Goal: Navigation & Orientation: Find specific page/section

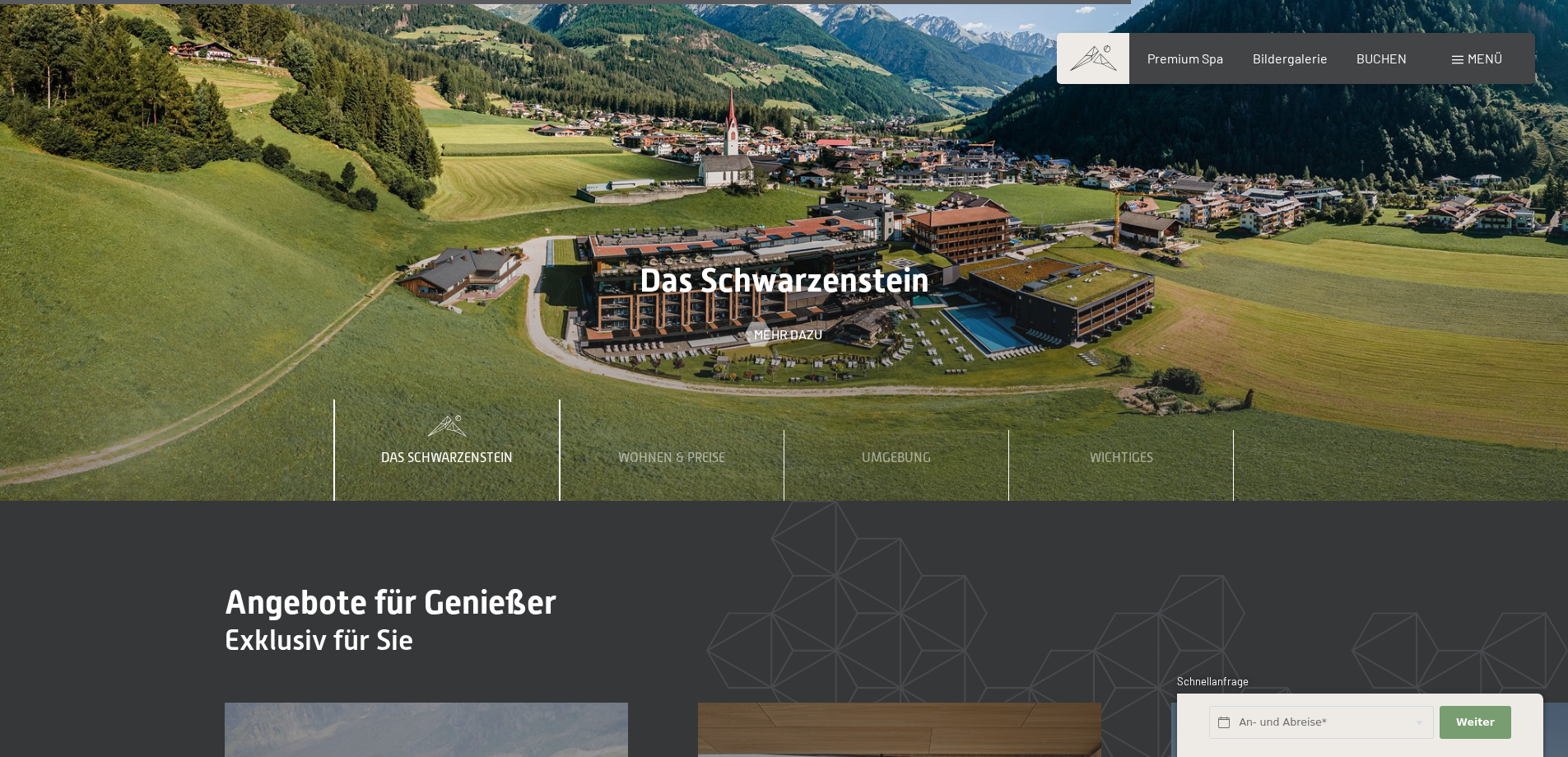
scroll to position [6009, 0]
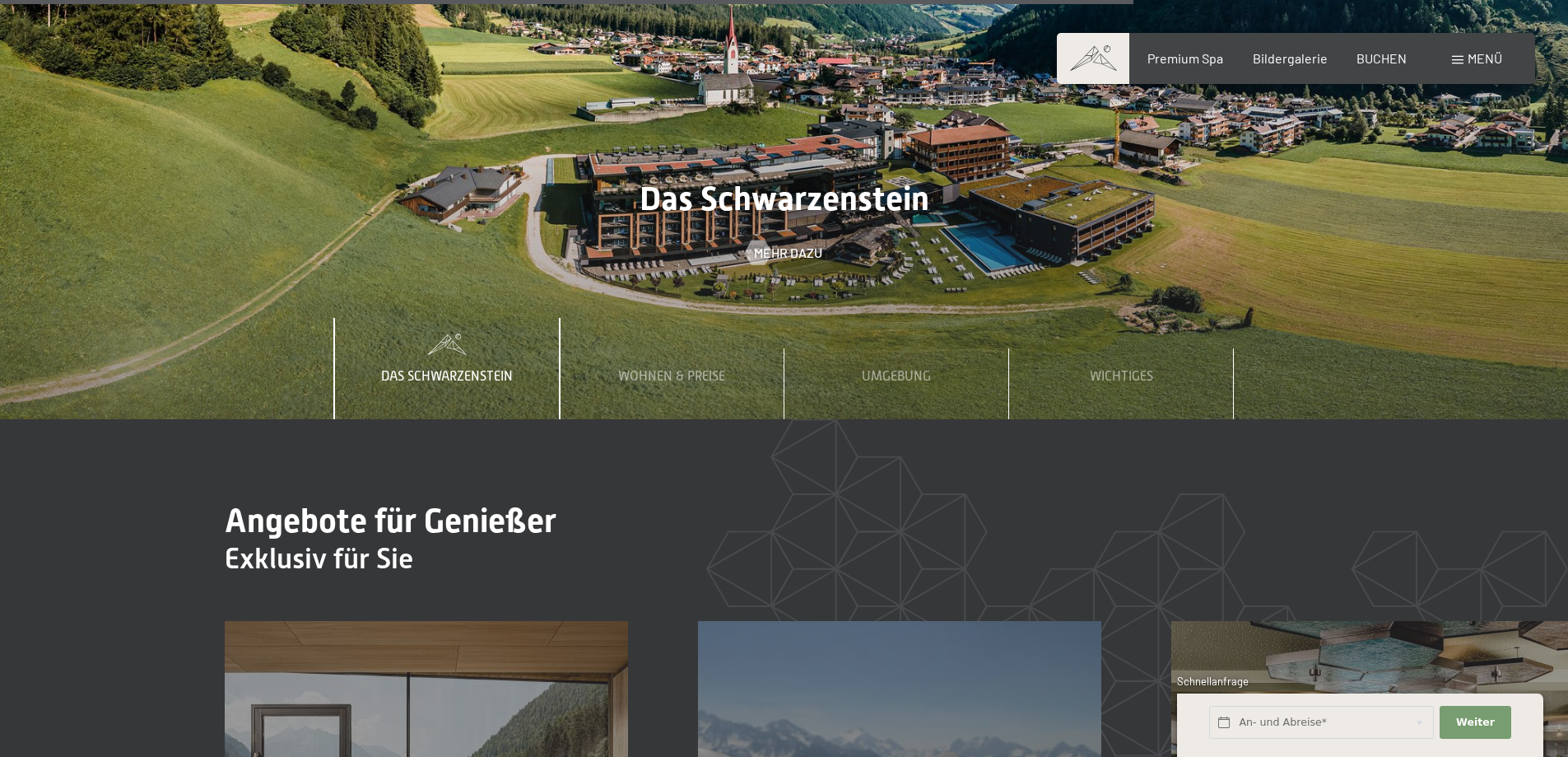
click at [1455, 54] on div "Menü" at bounding box center [1477, 58] width 50 height 18
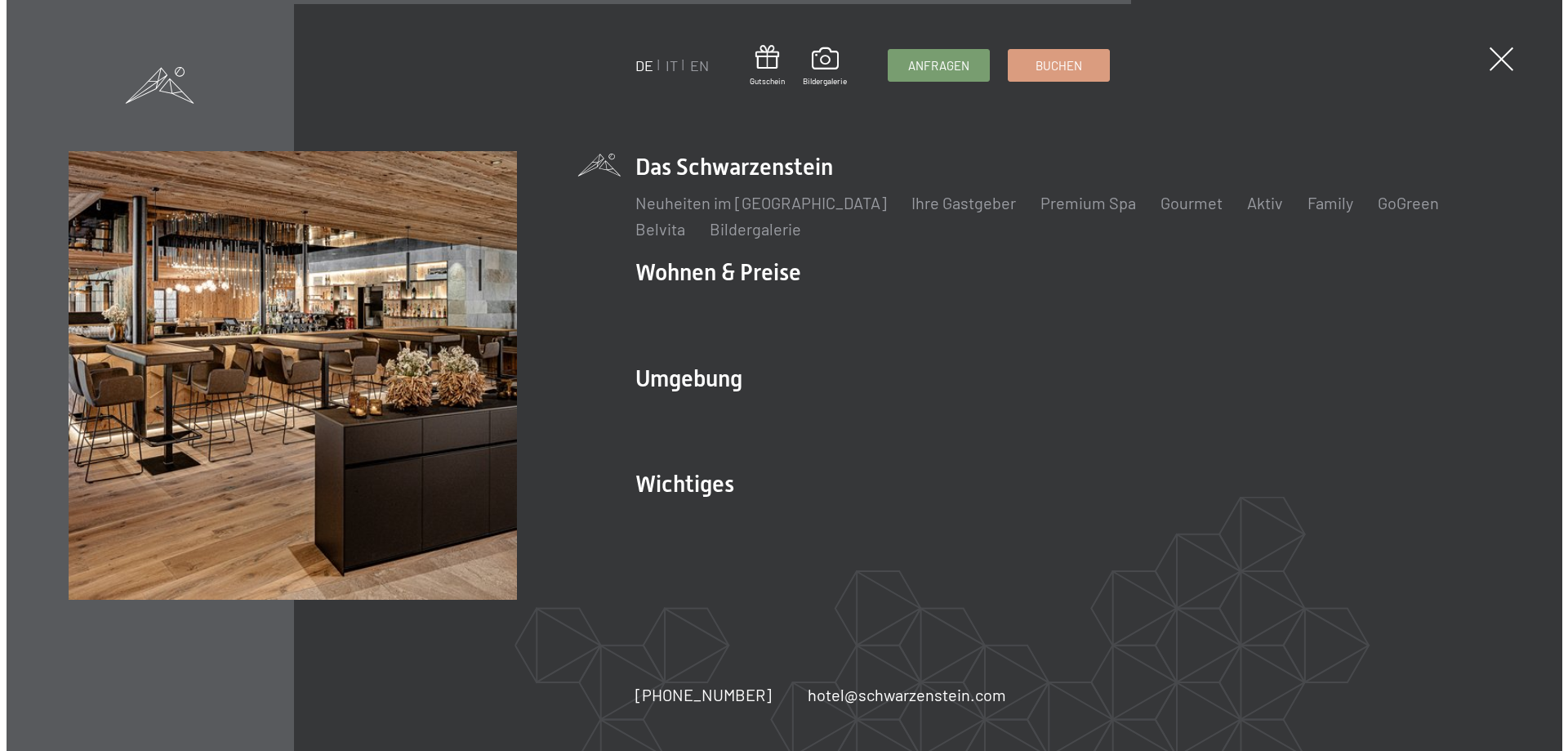
scroll to position [5988, 0]
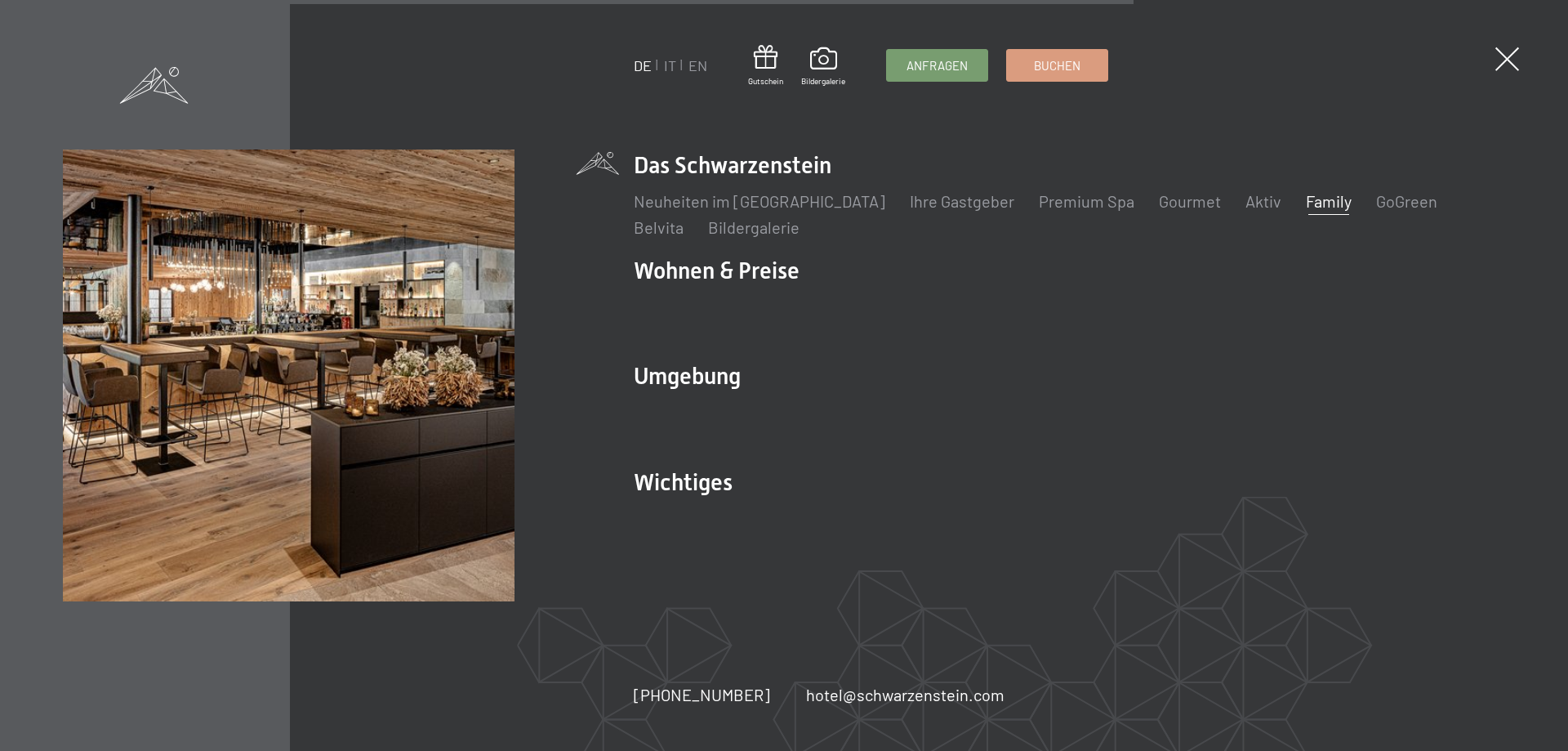
click at [1306, 207] on link "Family" at bounding box center [1328, 201] width 46 height 20
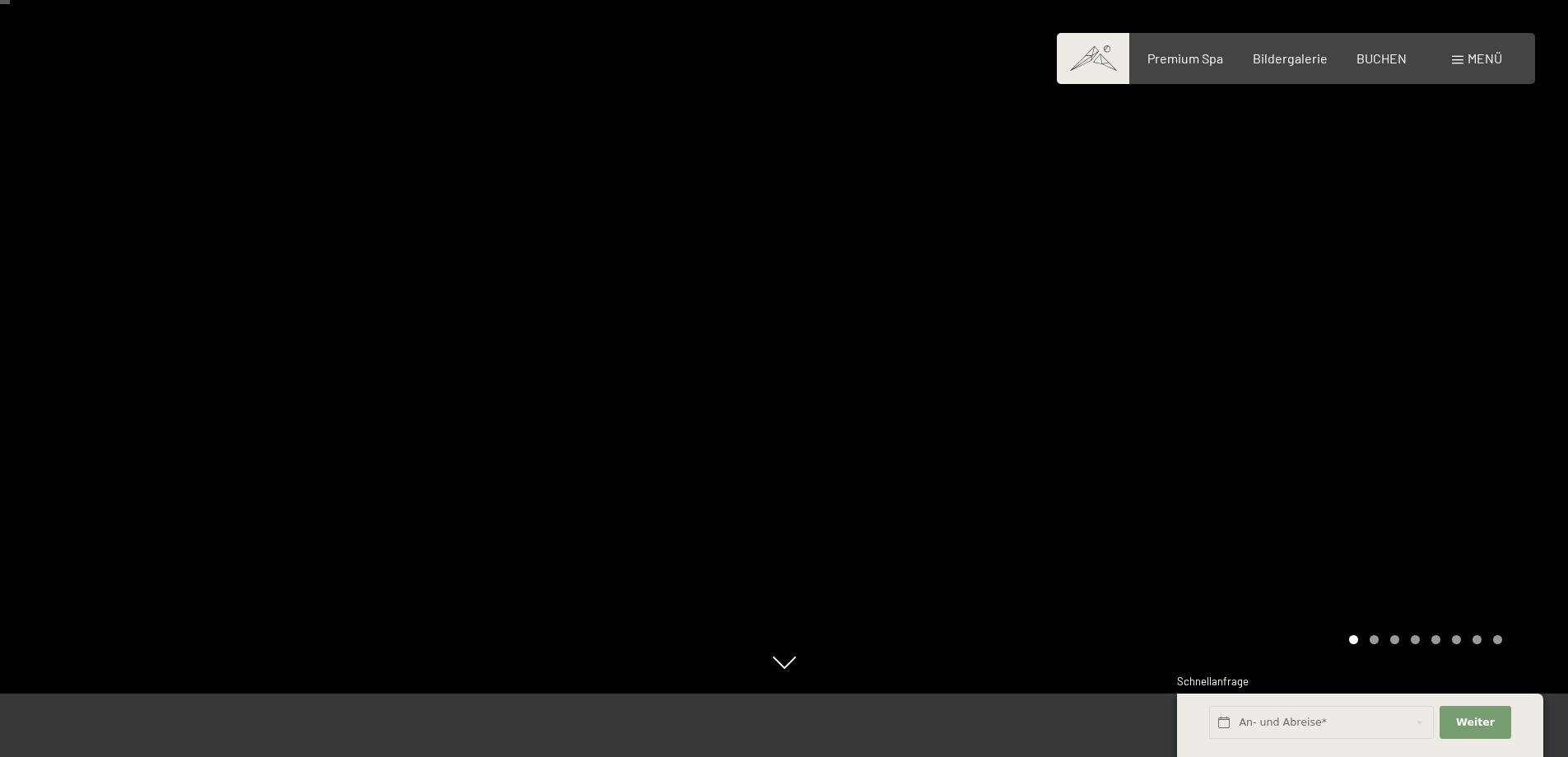
scroll to position [82, 0]
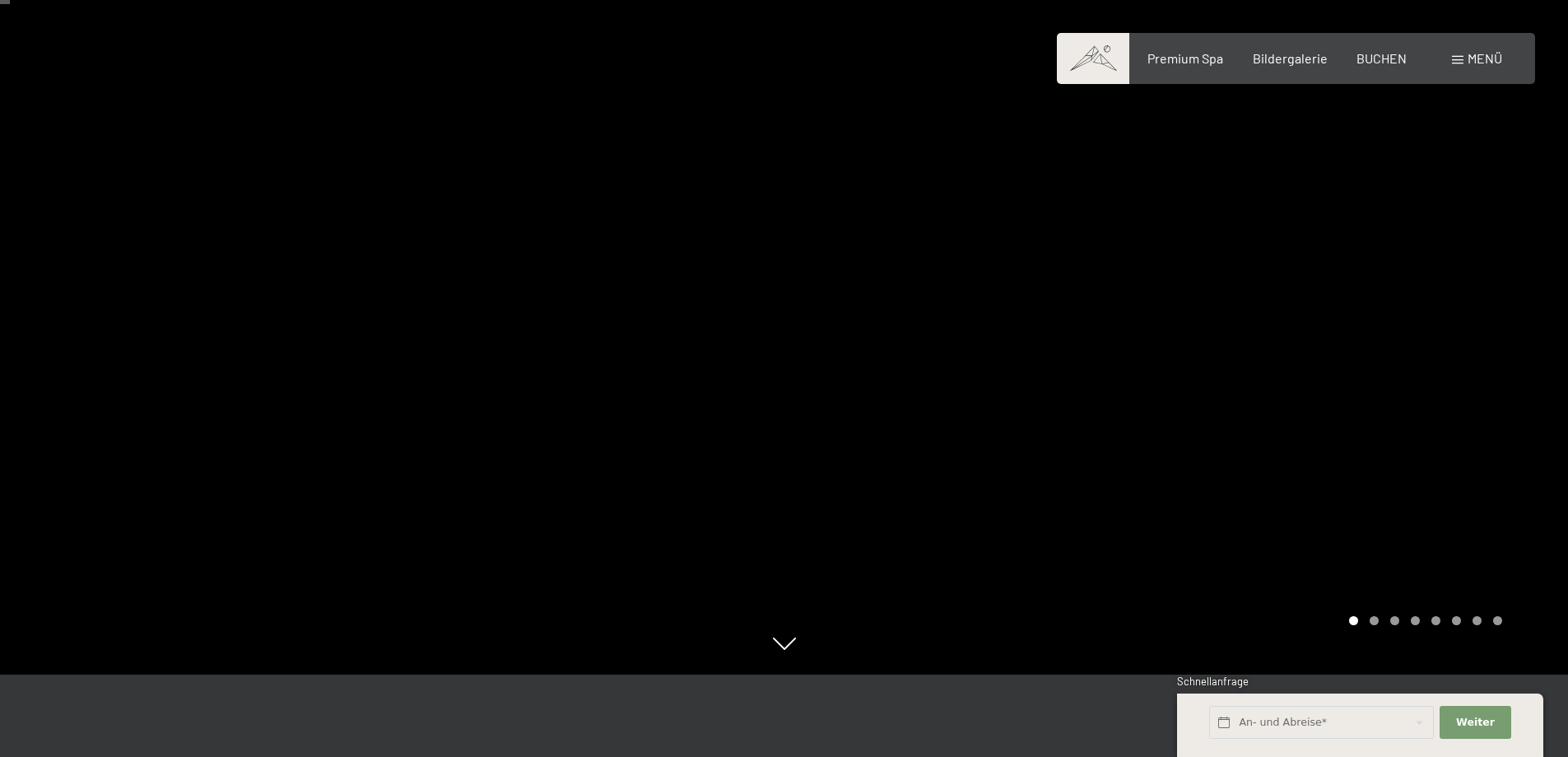
click at [973, 355] on div at bounding box center [1176, 296] width 784 height 757
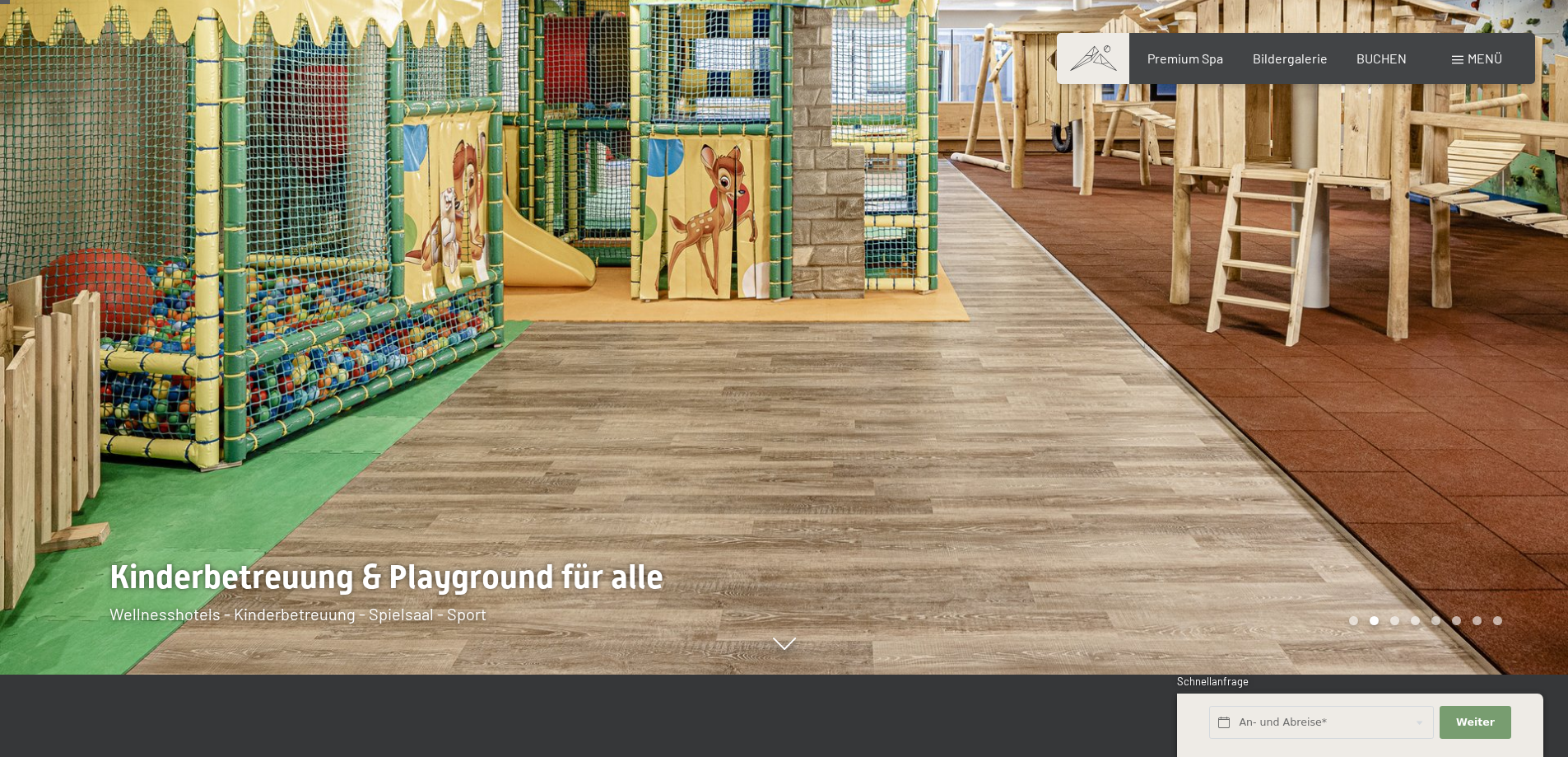
click at [973, 355] on div at bounding box center [1176, 296] width 784 height 757
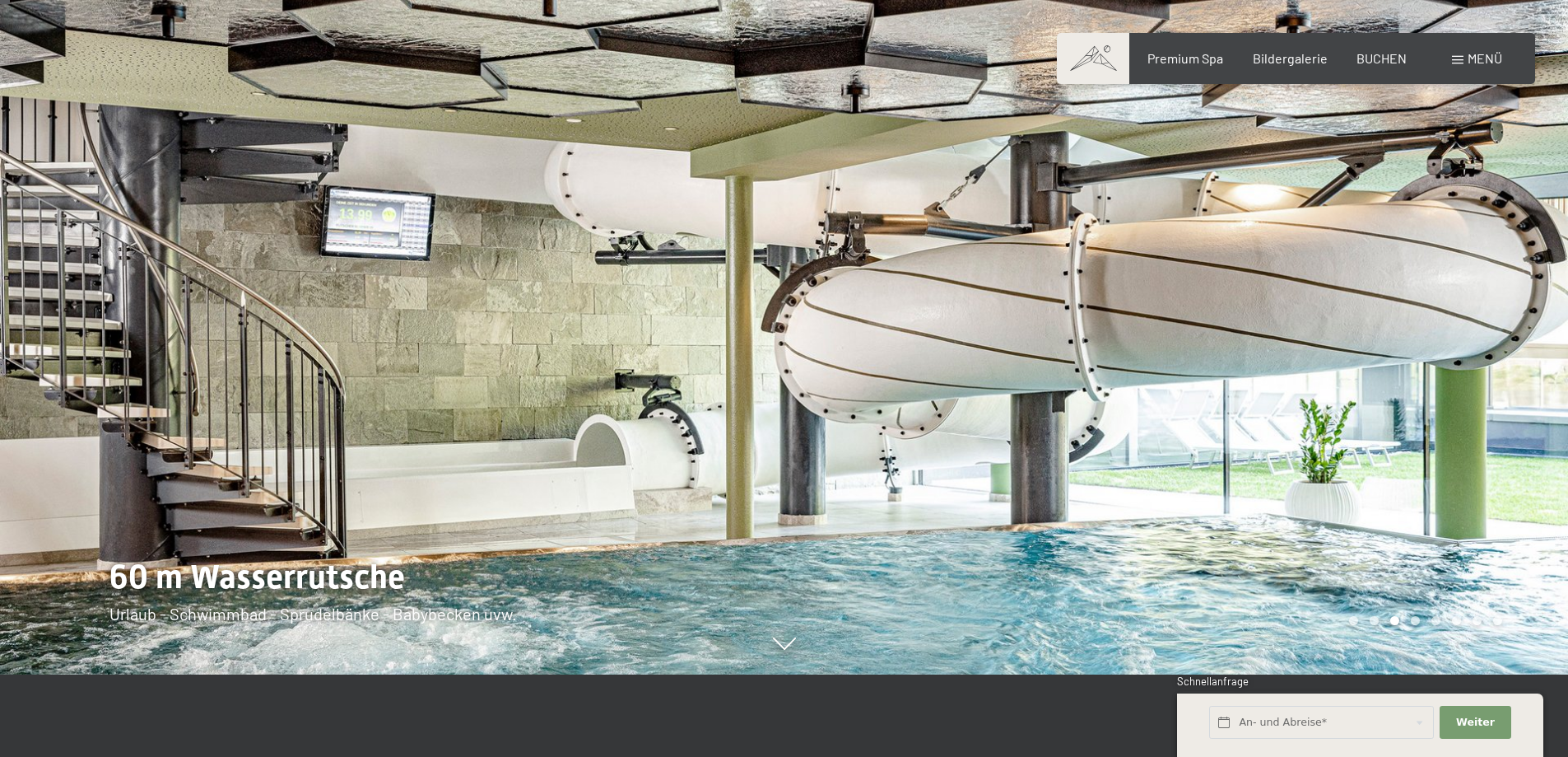
click at [973, 355] on div at bounding box center [1176, 296] width 784 height 757
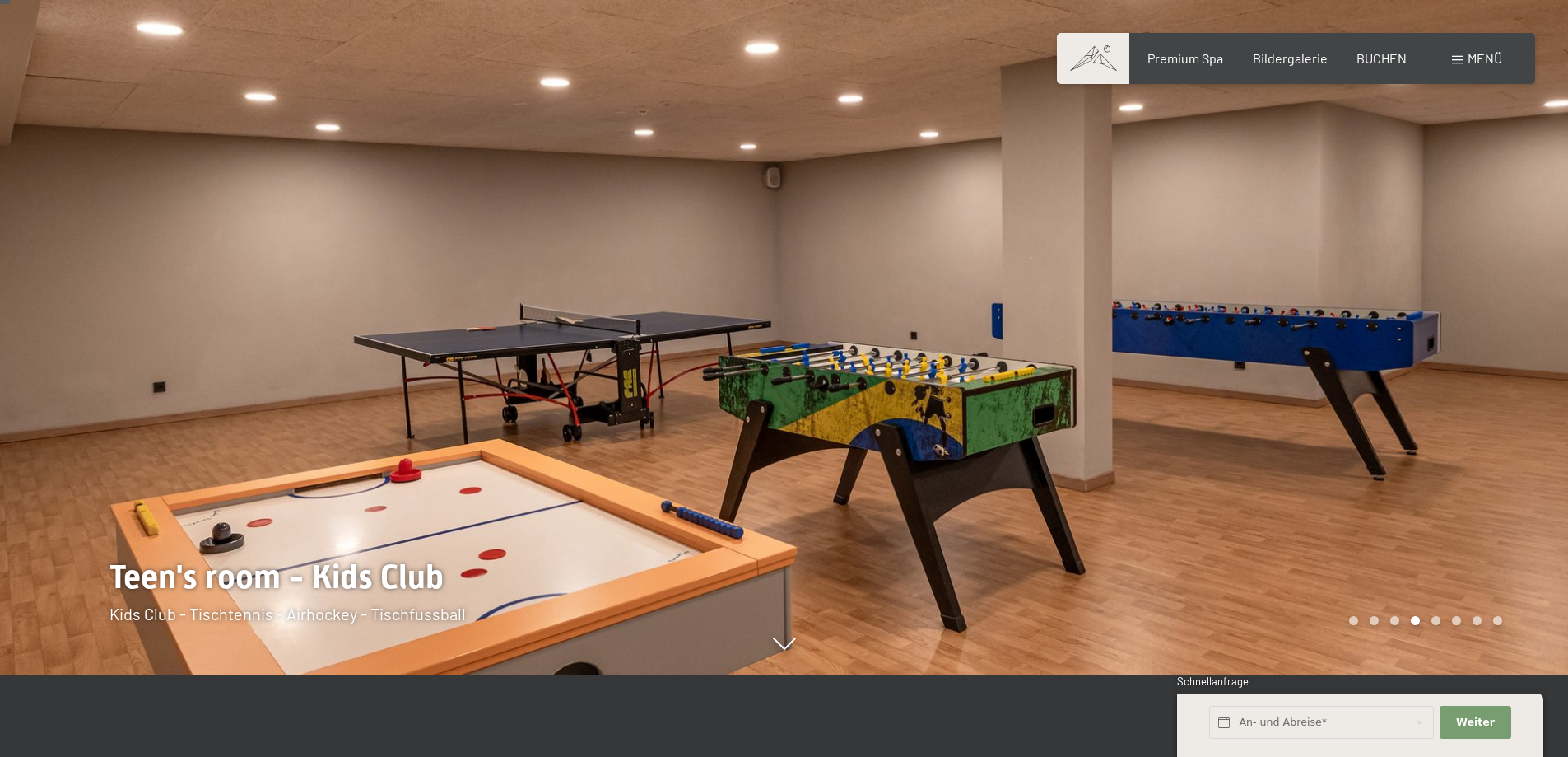
click at [973, 355] on div at bounding box center [1176, 296] width 784 height 757
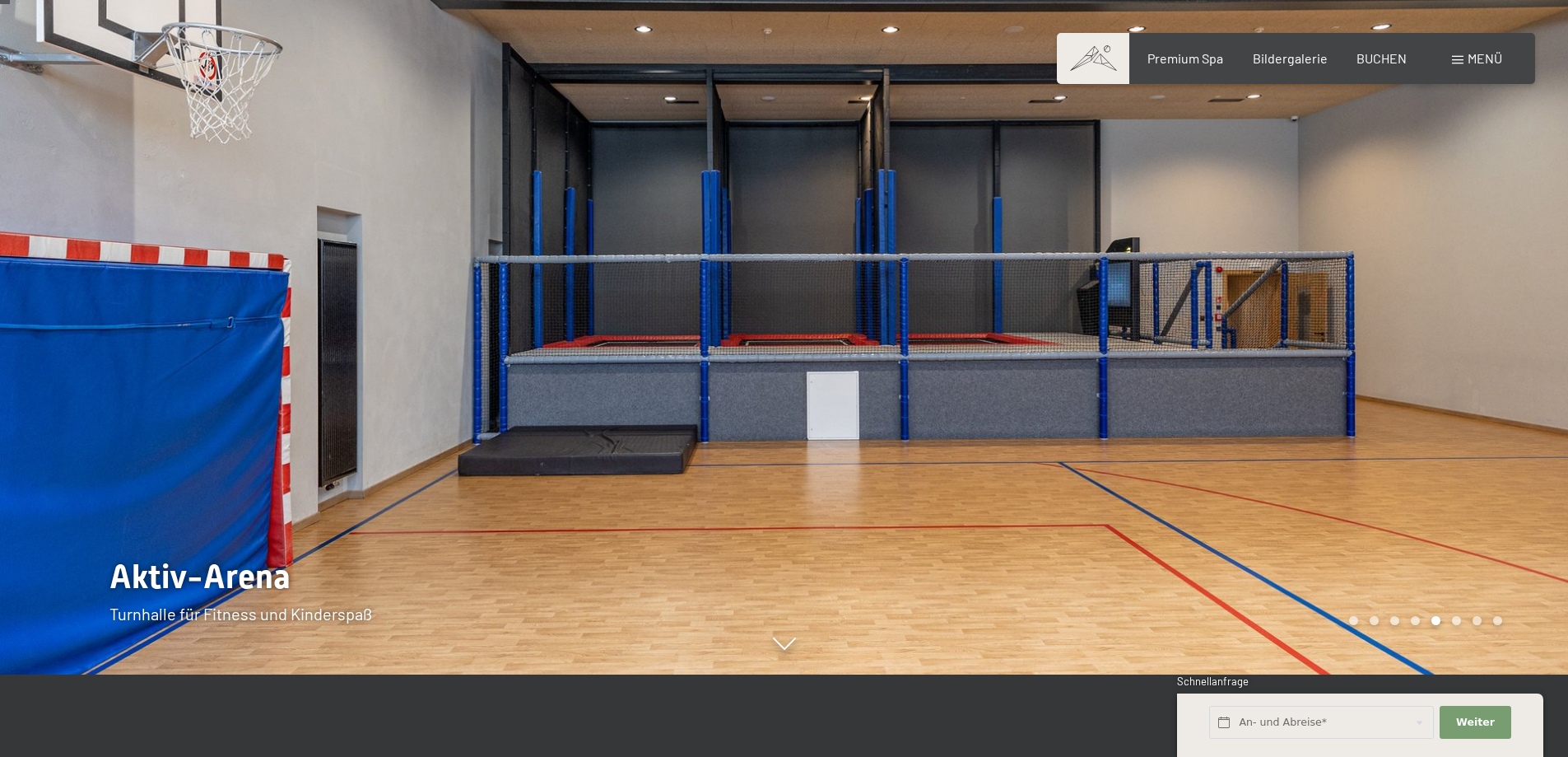
click at [973, 355] on div at bounding box center [1176, 296] width 784 height 757
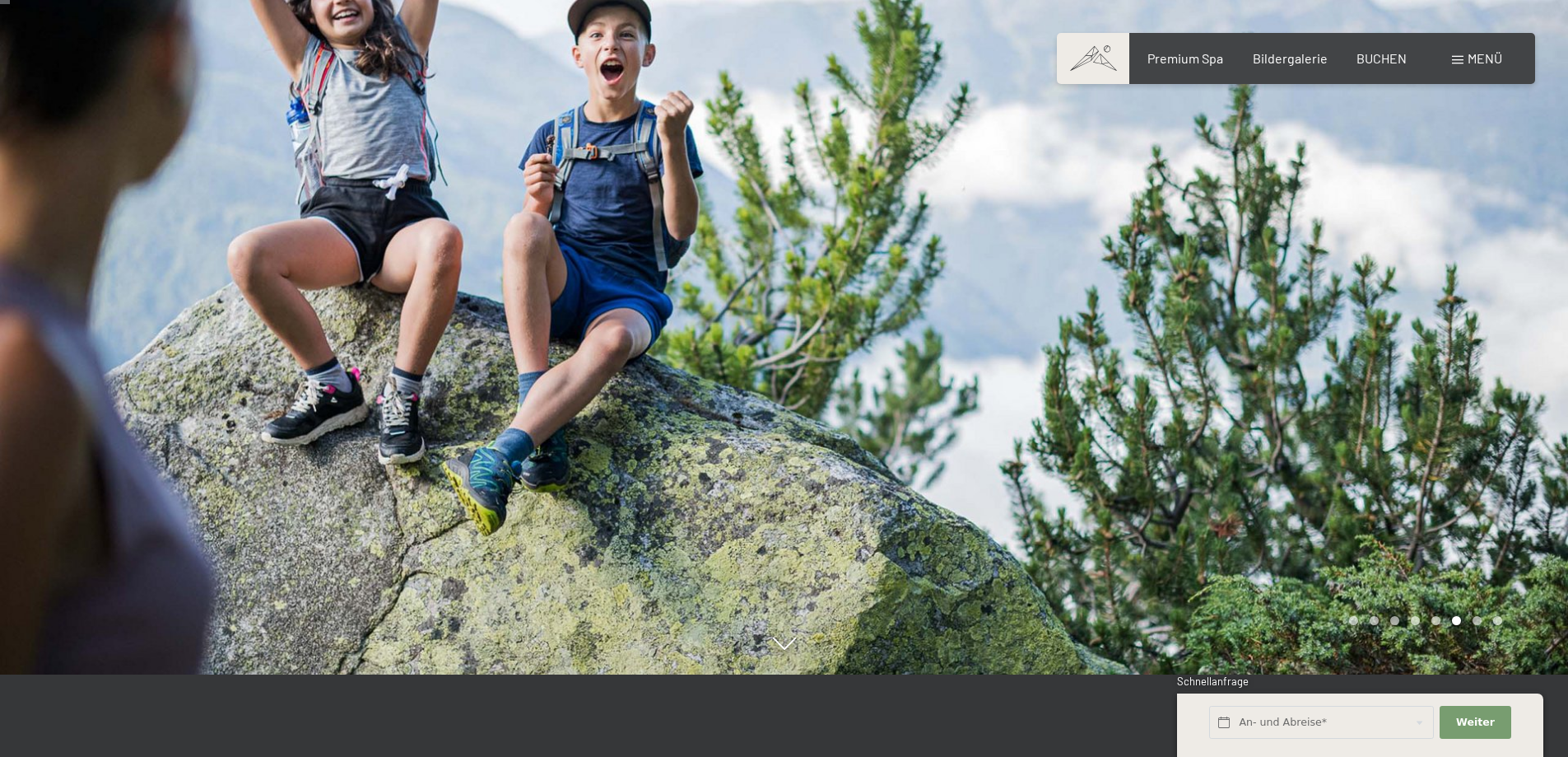
click at [973, 355] on div at bounding box center [1176, 296] width 784 height 757
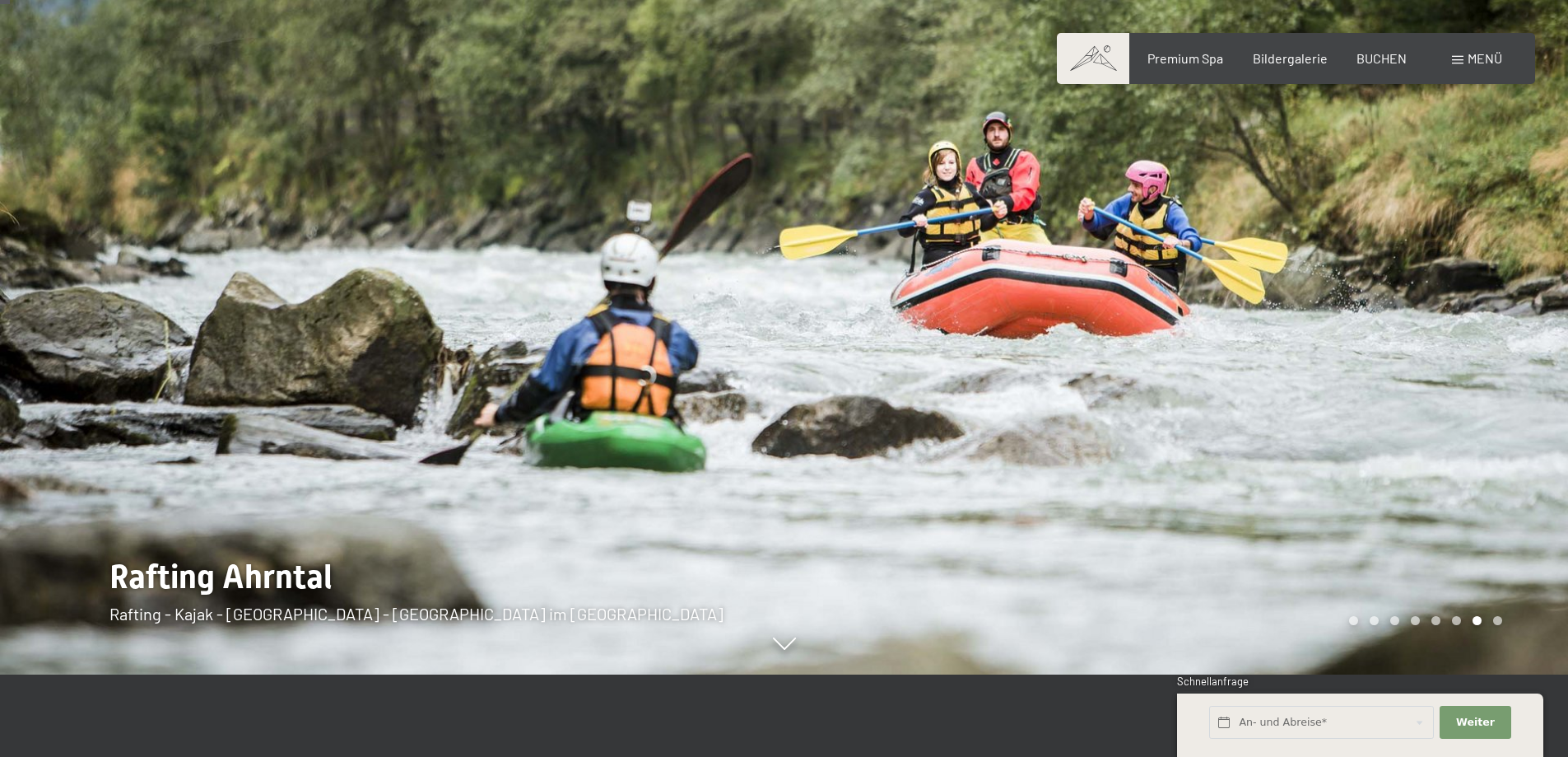
click at [973, 355] on div at bounding box center [1176, 296] width 784 height 757
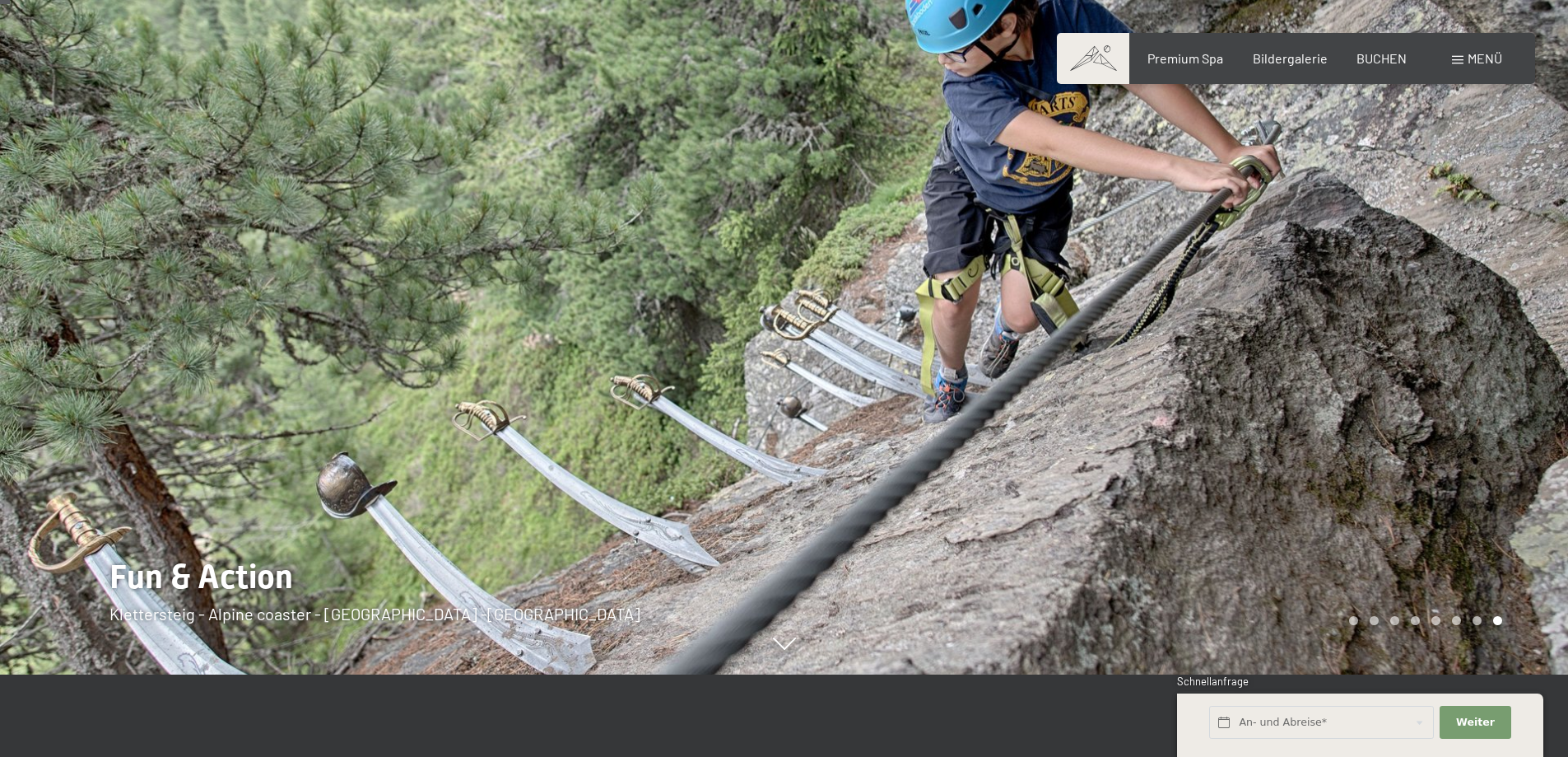
click at [973, 355] on div at bounding box center [1176, 296] width 784 height 757
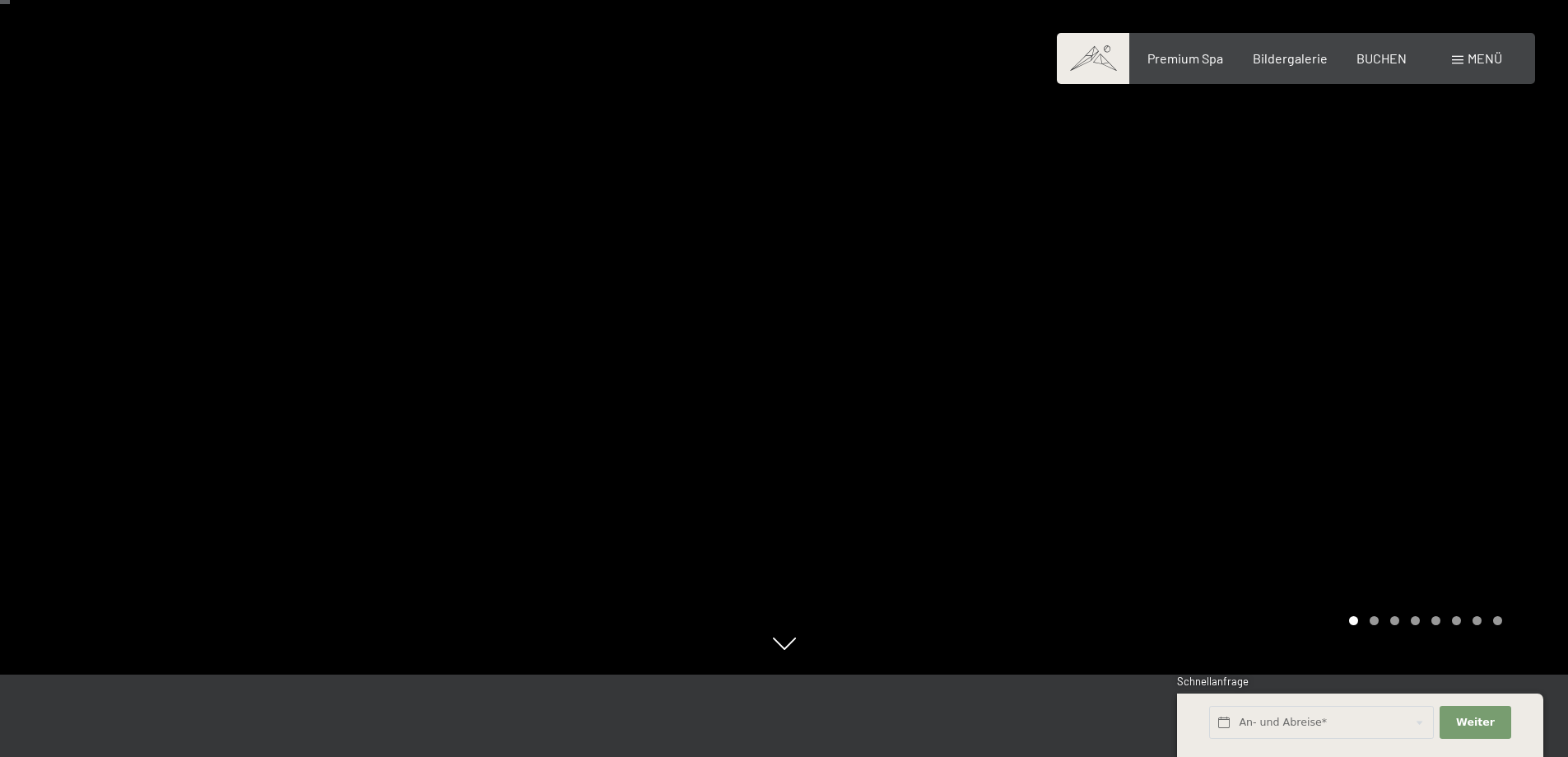
click at [973, 355] on div at bounding box center [1176, 296] width 784 height 757
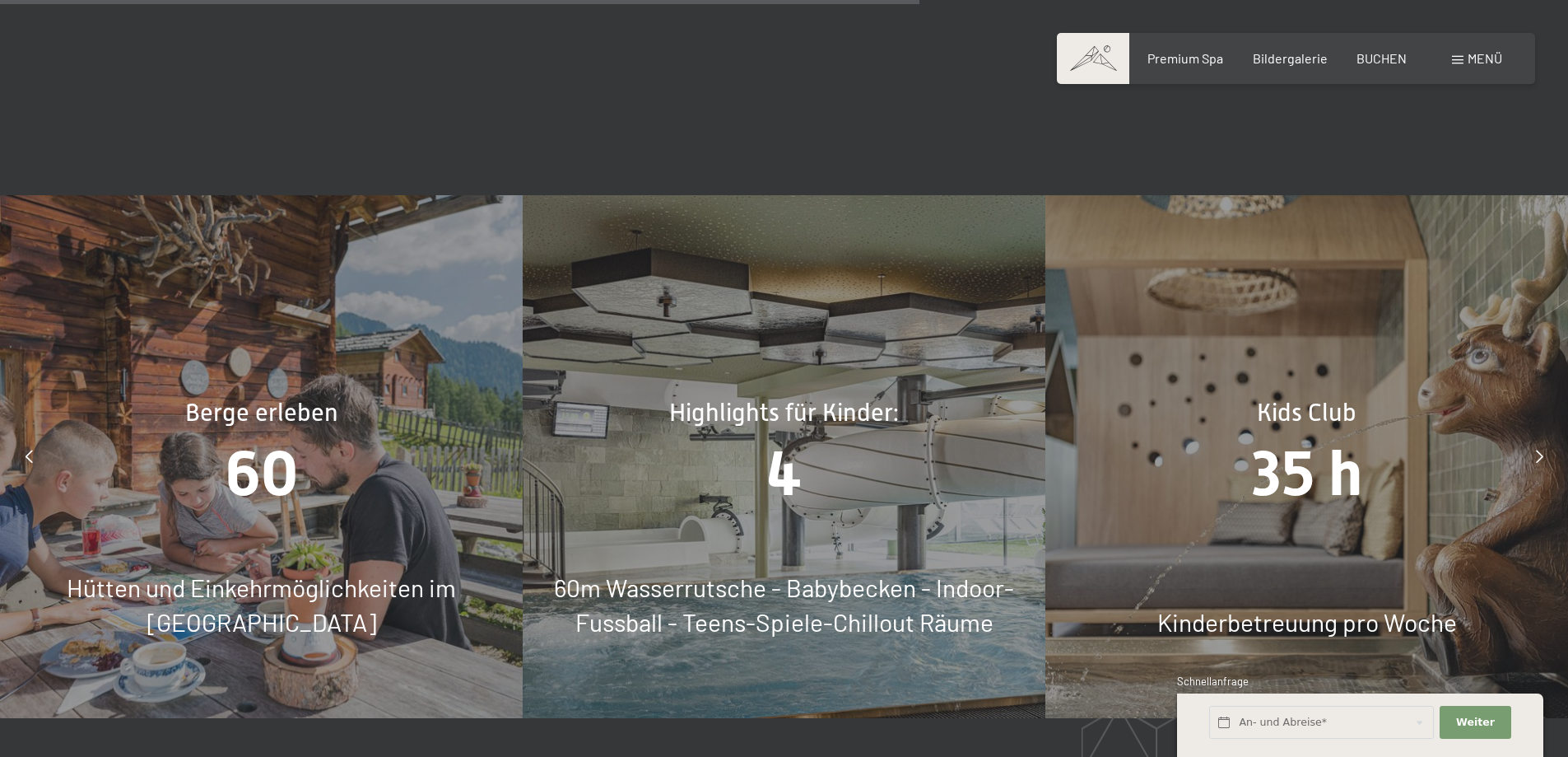
scroll to position [7574, 0]
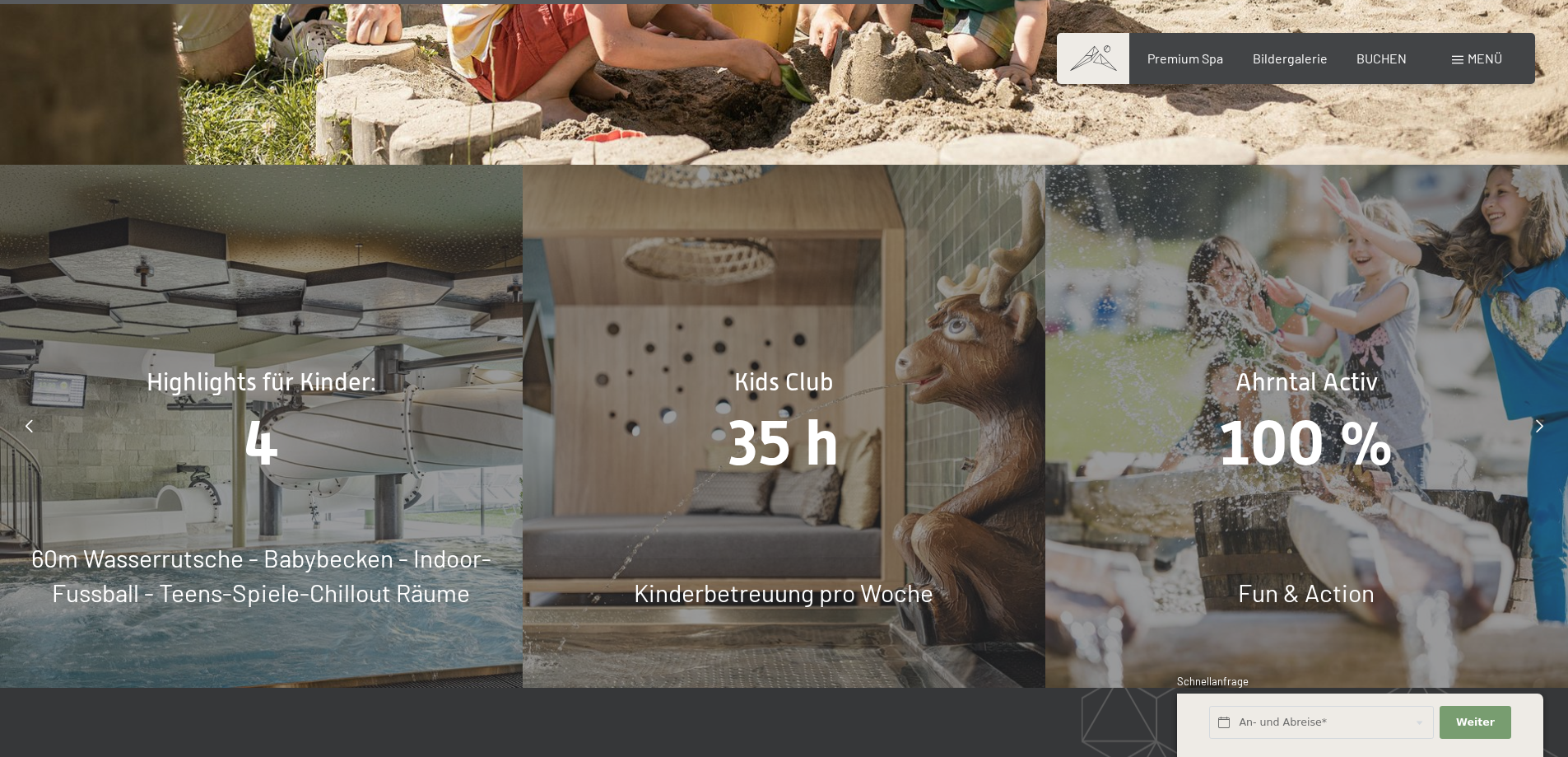
click at [1541, 419] on icon at bounding box center [1538, 425] width 7 height 13
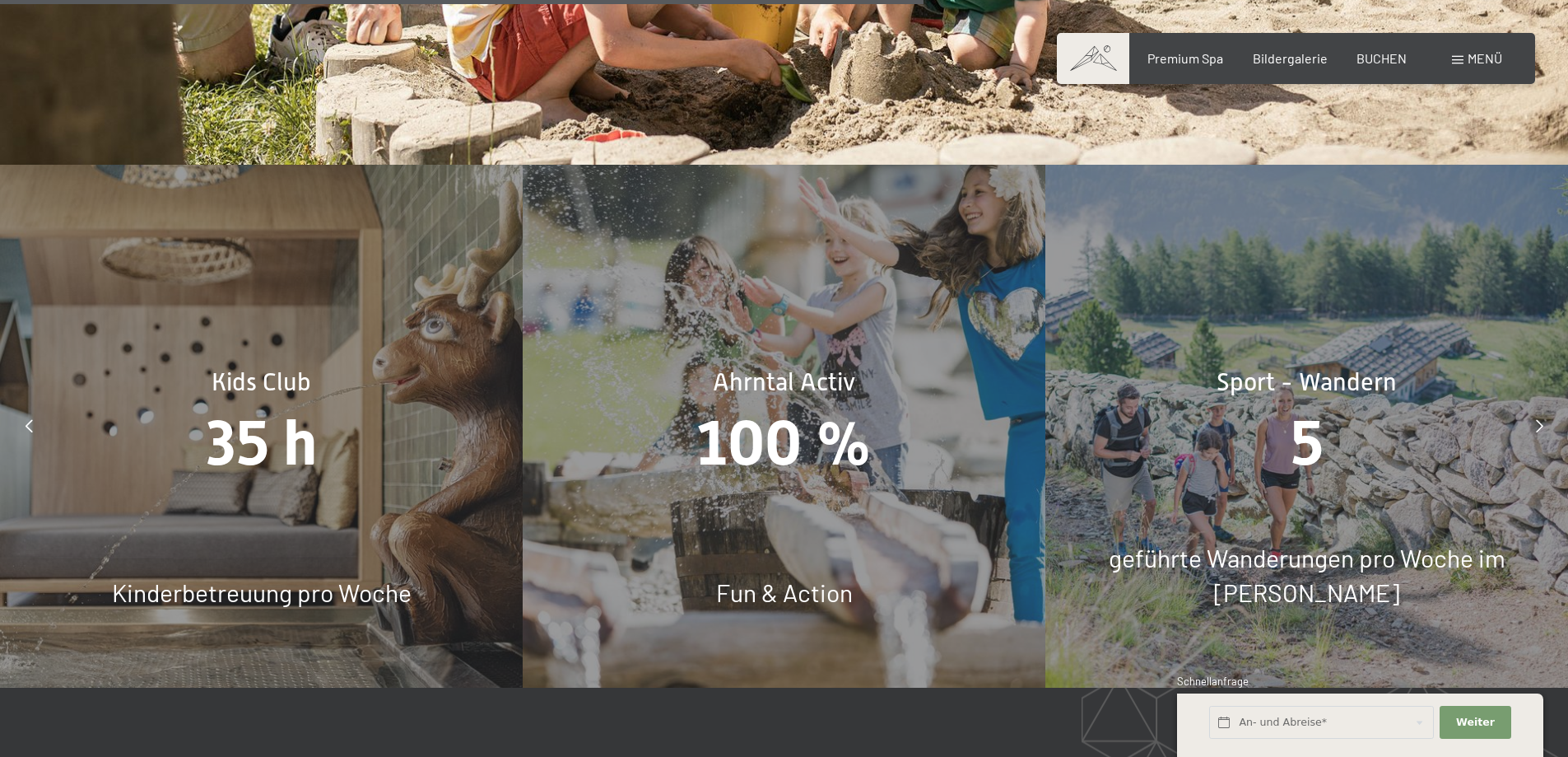
click at [1541, 419] on icon at bounding box center [1538, 425] width 7 height 13
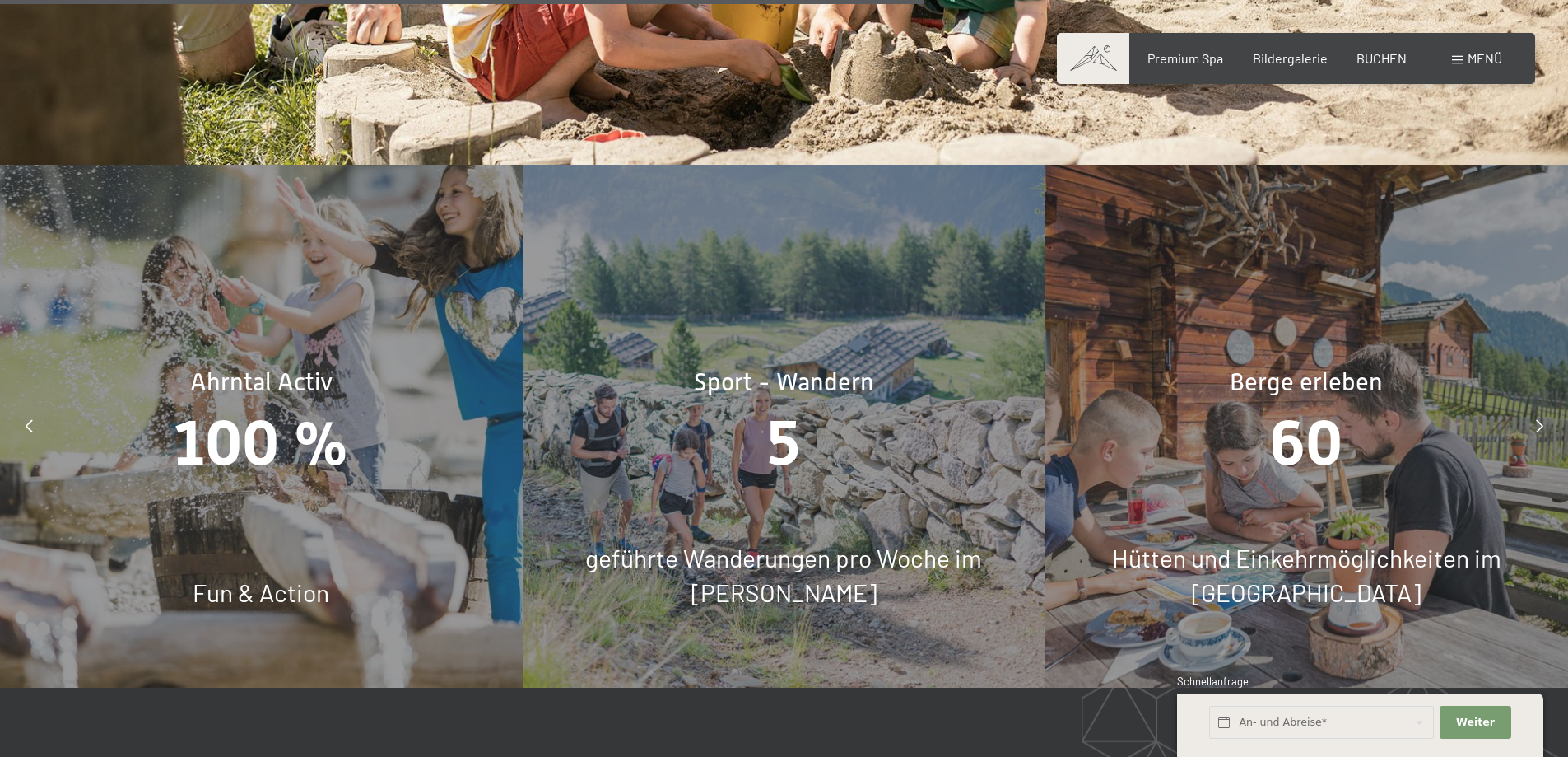
click at [1541, 419] on icon at bounding box center [1538, 425] width 7 height 13
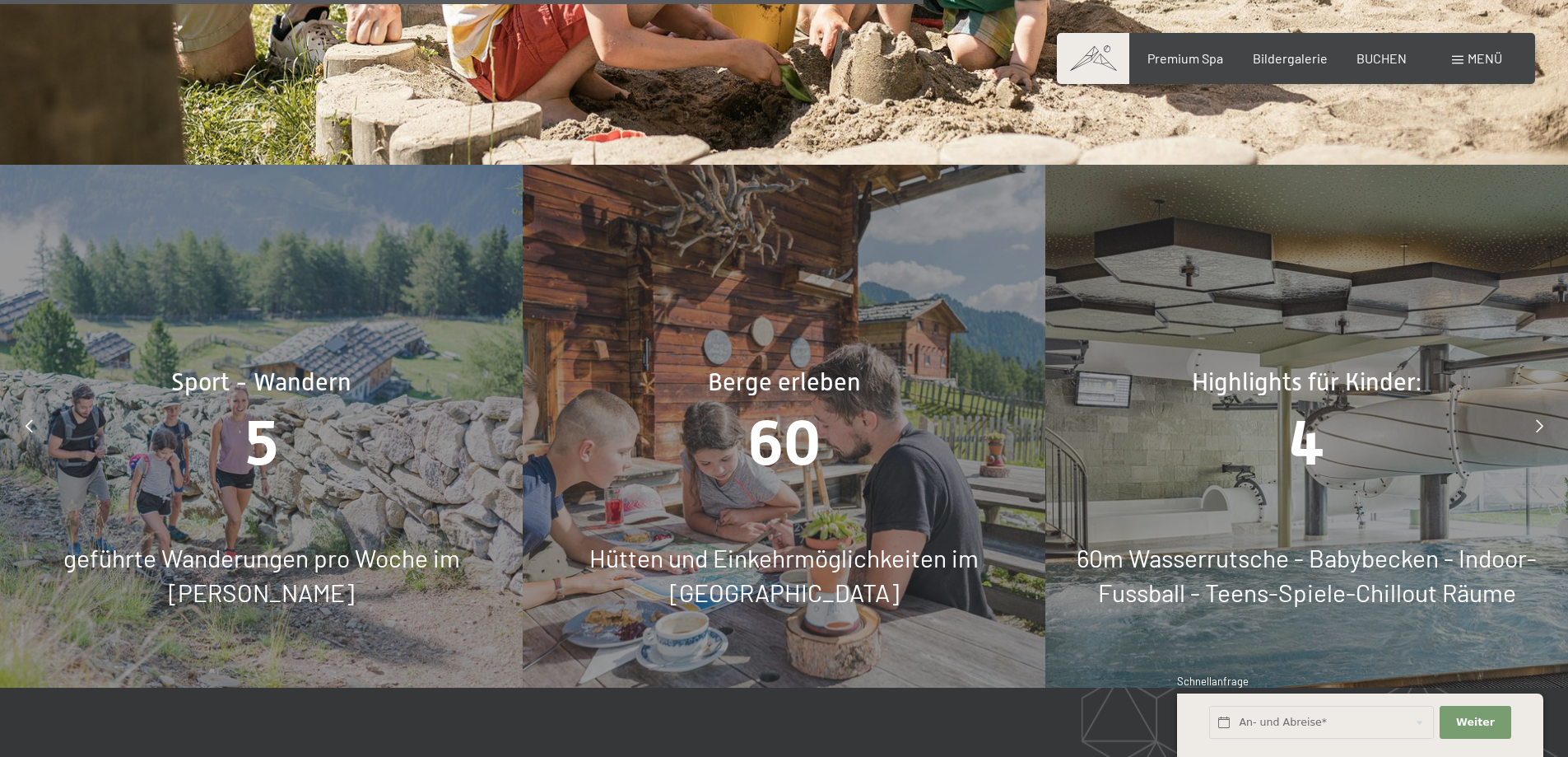
click at [1541, 419] on icon at bounding box center [1538, 425] width 7 height 13
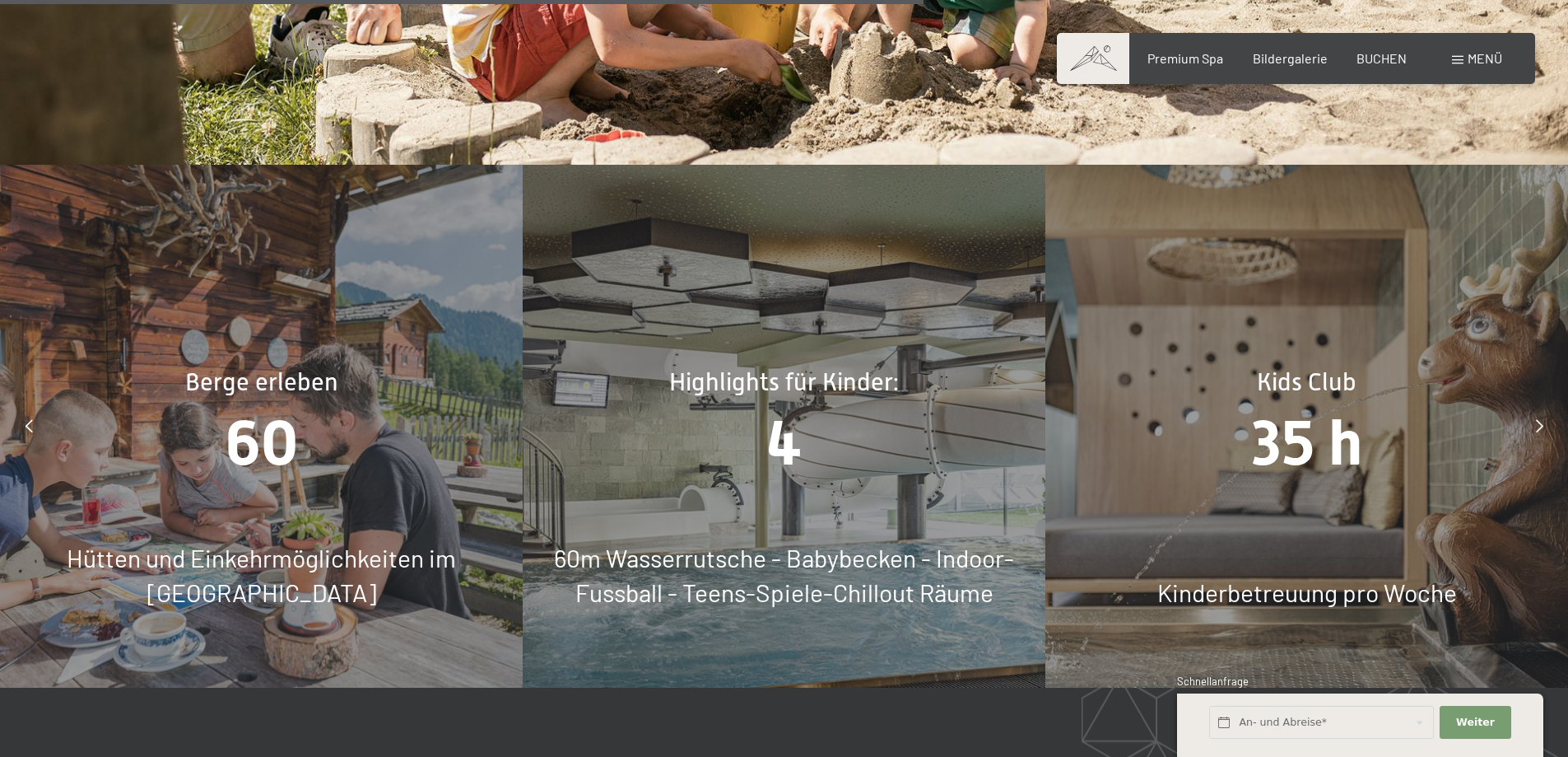
click at [1541, 419] on icon at bounding box center [1538, 425] width 7 height 13
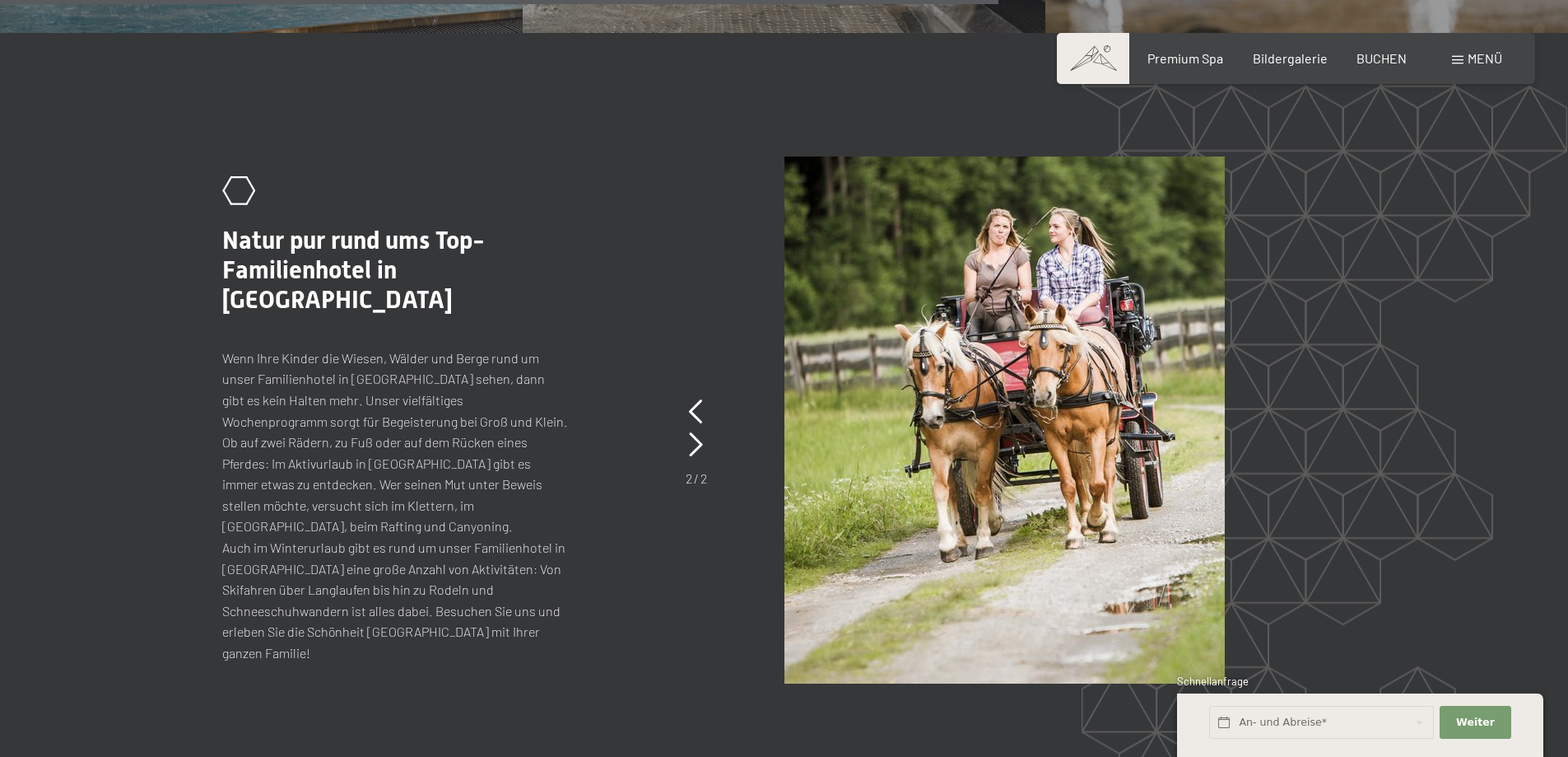
scroll to position [8232, 0]
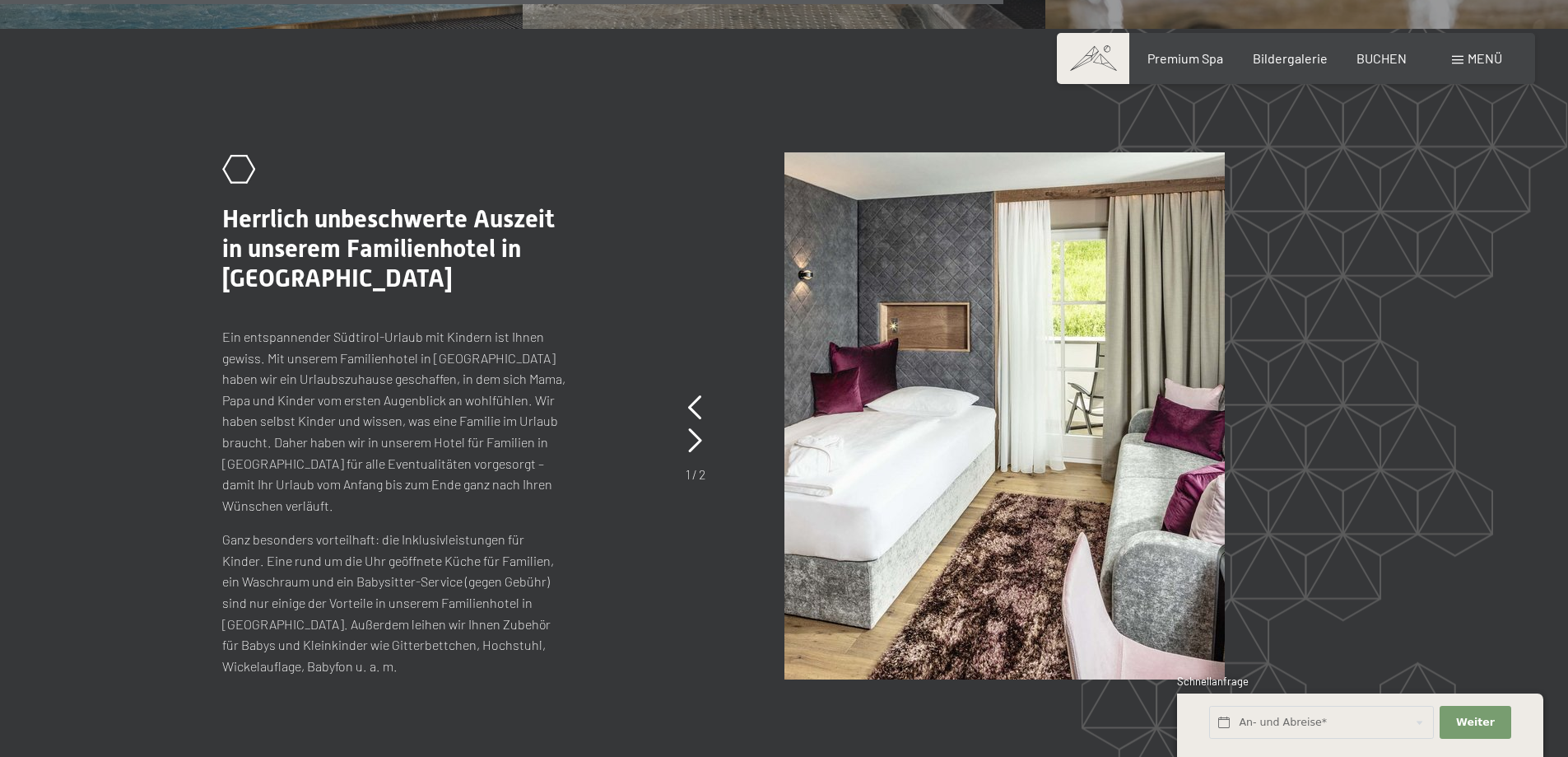
click at [687, 391] on div "1 / 2" at bounding box center [695, 436] width 20 height 92
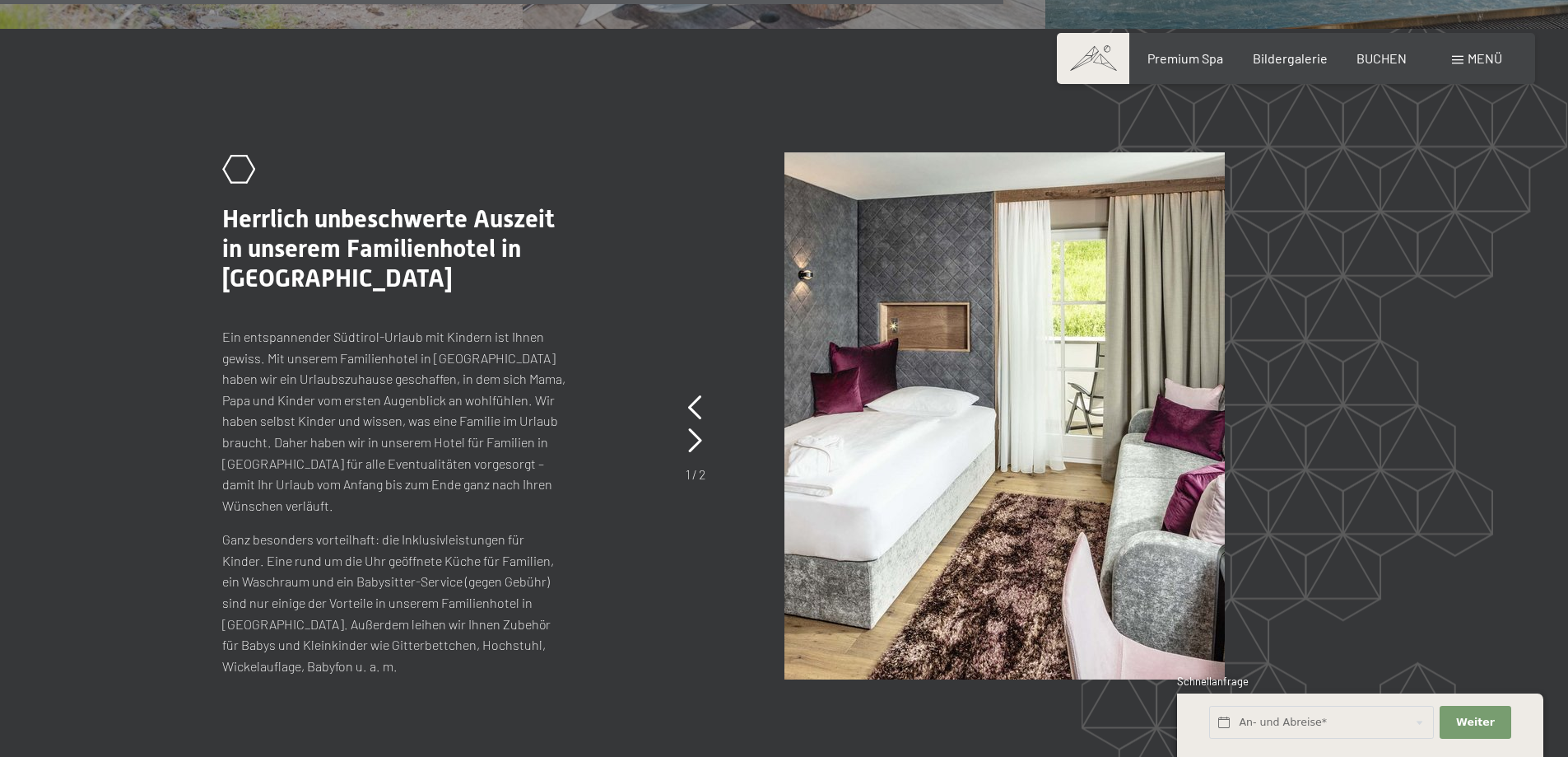
click at [684, 373] on div ".st0{fill:none;stroke:#FFFFFF;stroke-width:2;stroke-linecap:round;stroke-miterl…" at bounding box center [784, 416] width 1124 height 526
click at [698, 395] on icon at bounding box center [695, 407] width 14 height 25
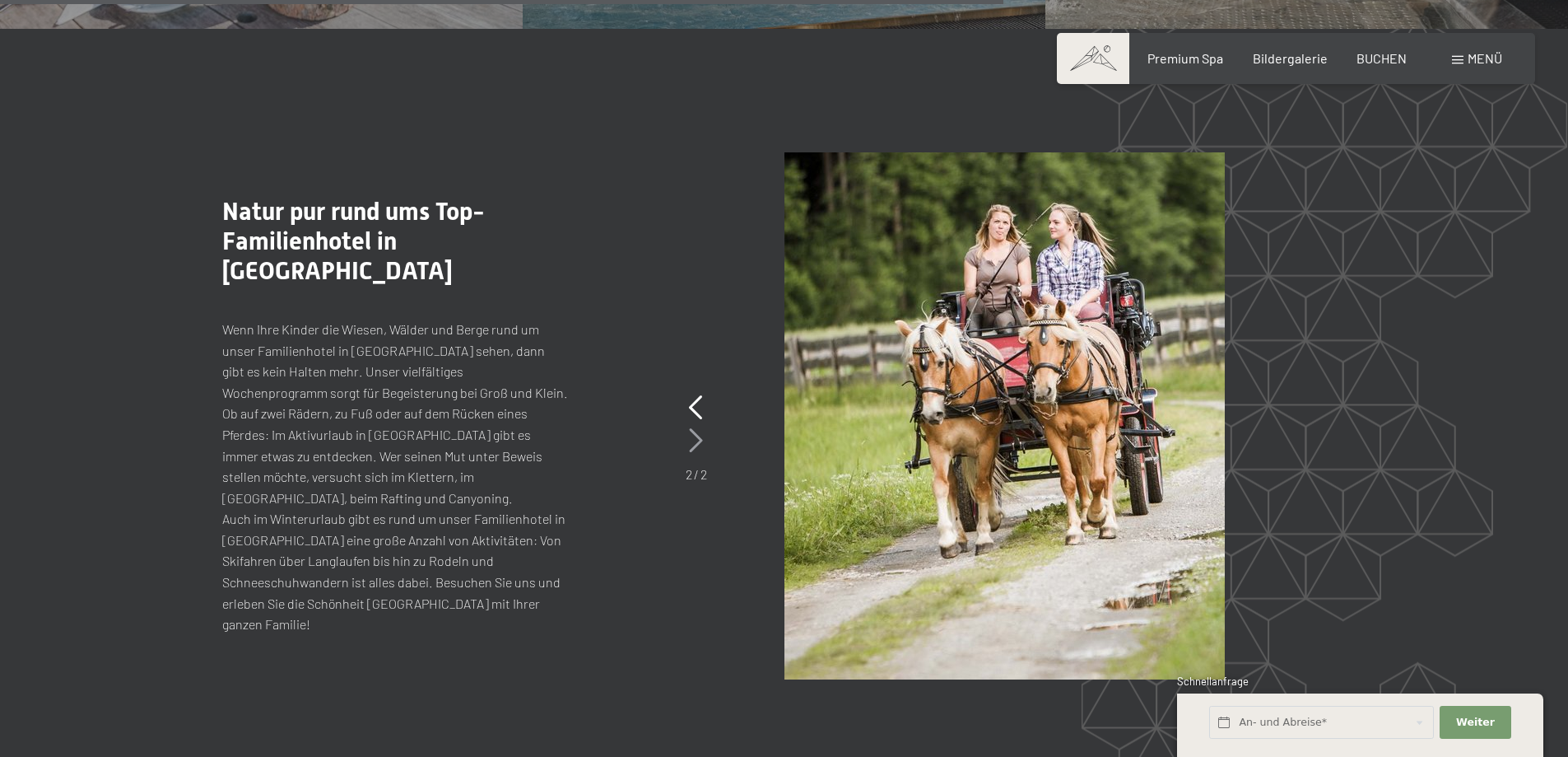
click at [699, 428] on icon at bounding box center [695, 440] width 14 height 25
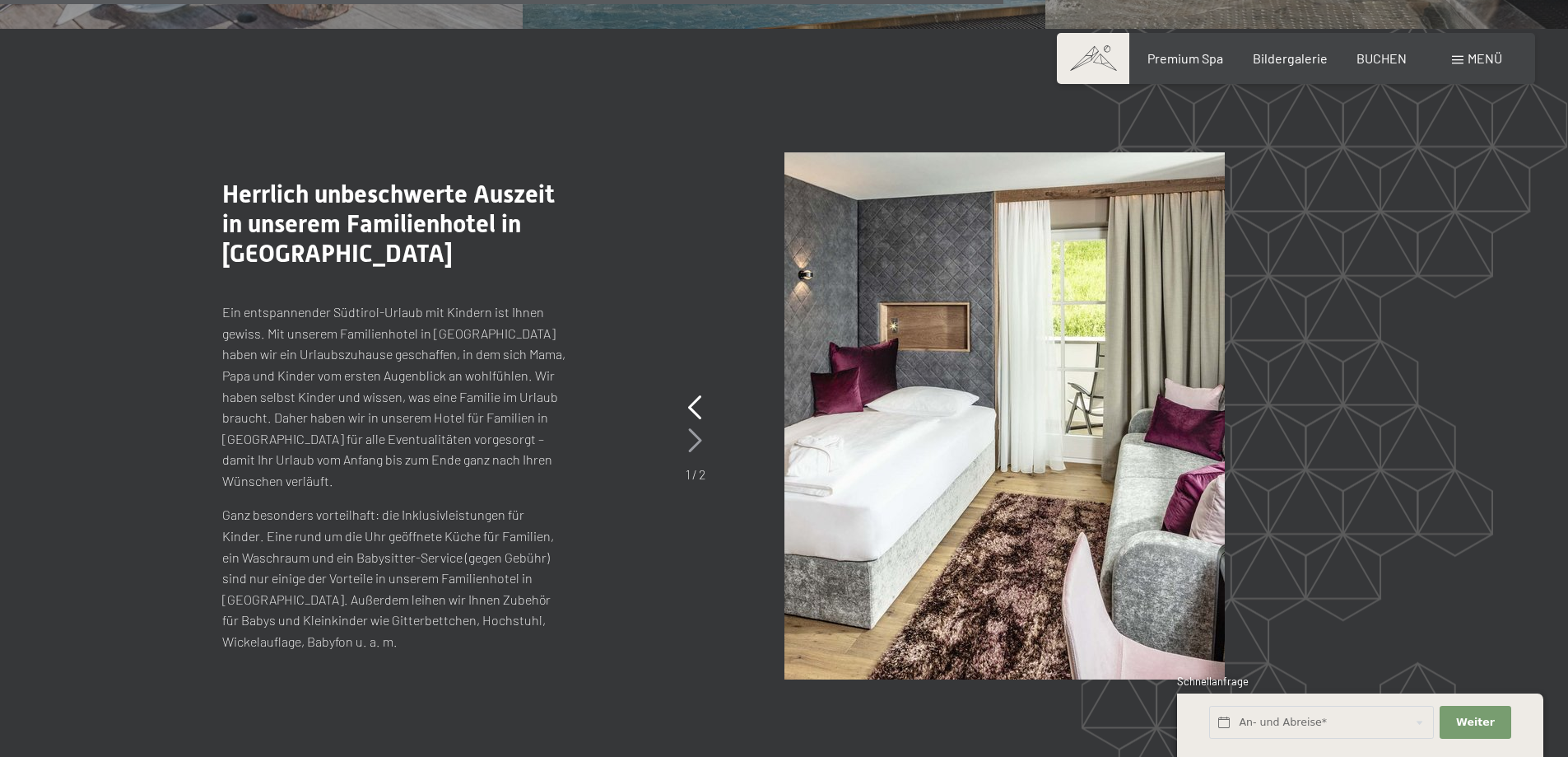
click at [699, 428] on icon at bounding box center [695, 440] width 14 height 25
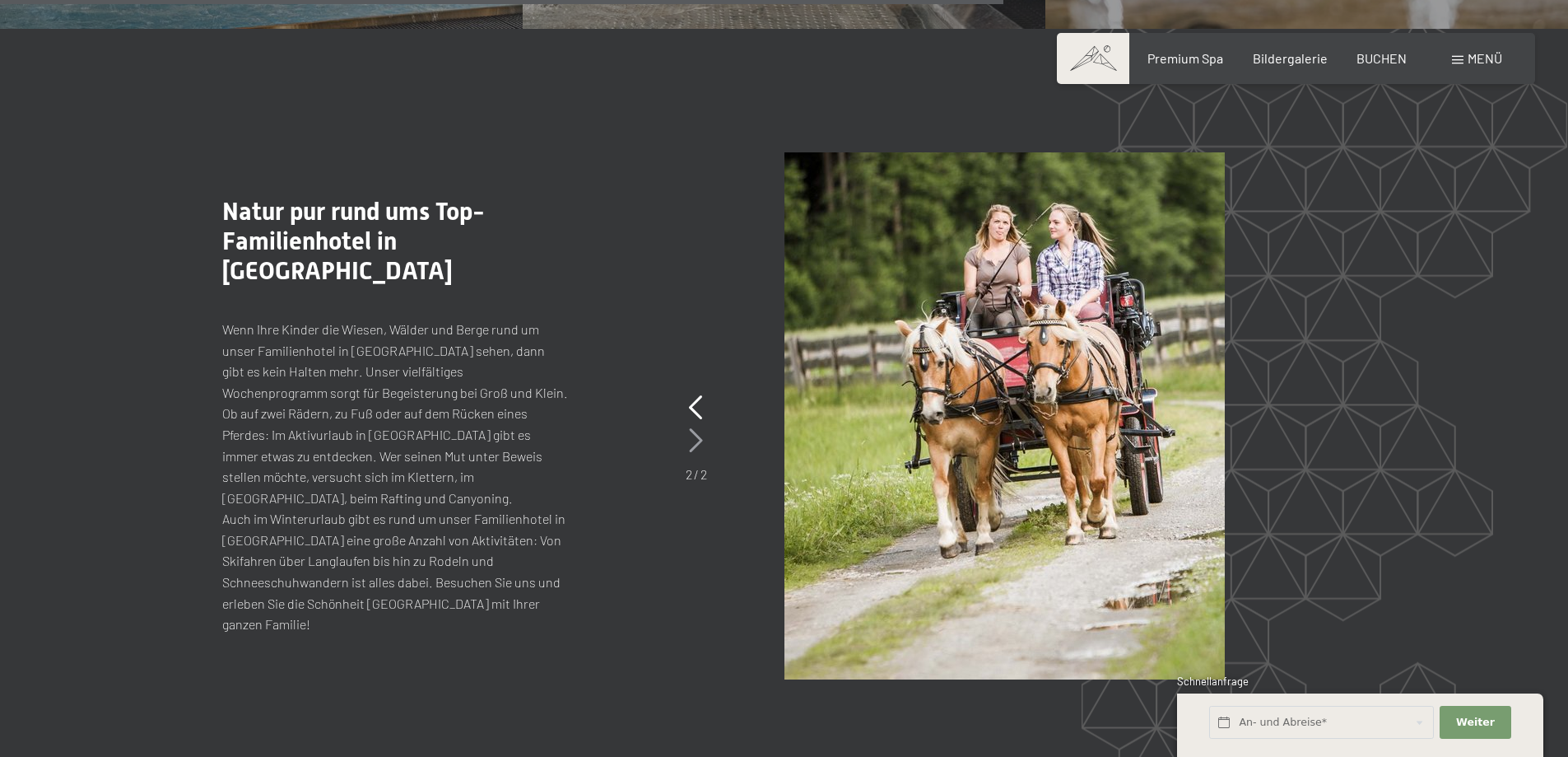
click at [699, 428] on icon at bounding box center [695, 440] width 14 height 25
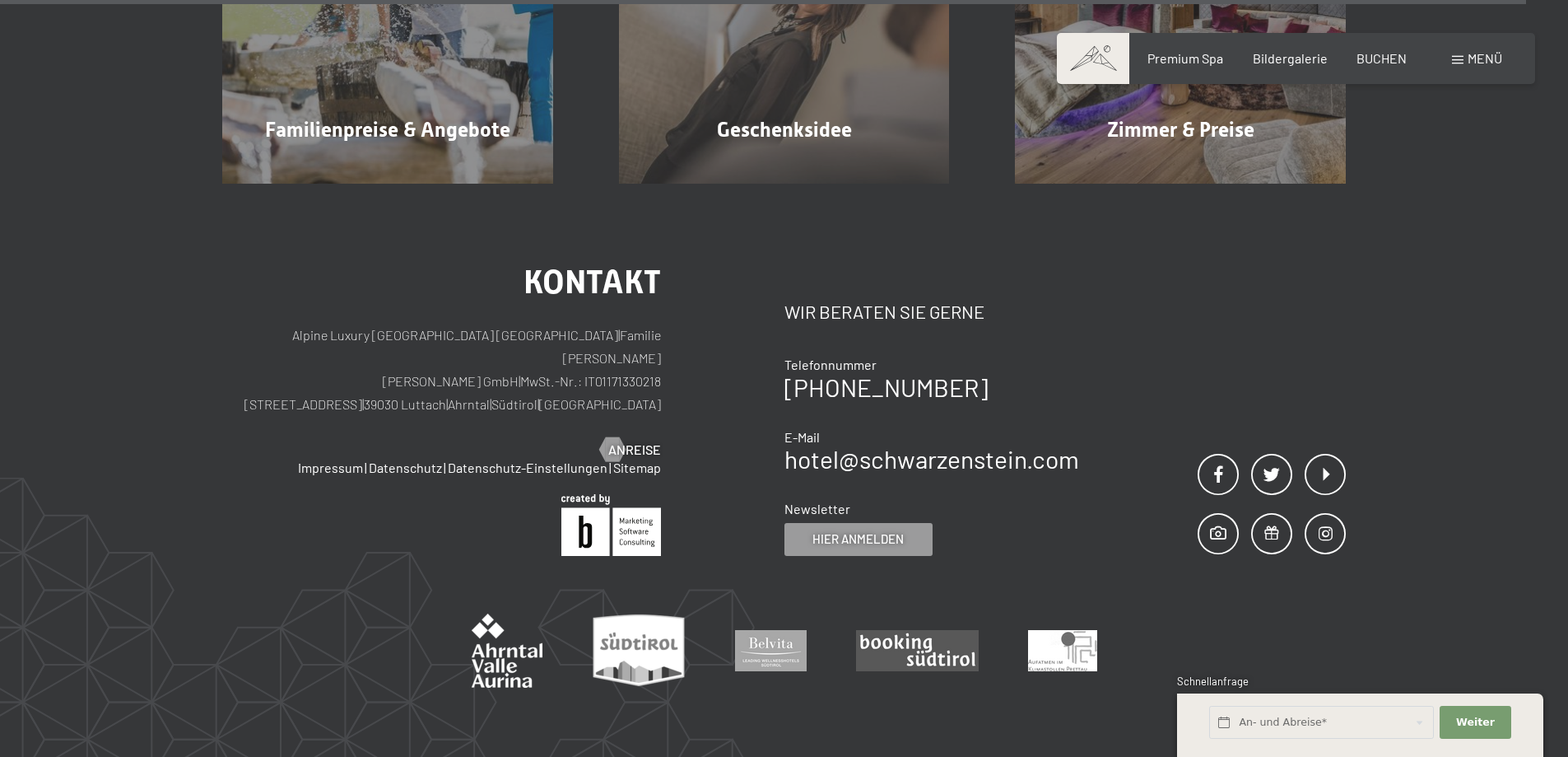
scroll to position [12524, 0]
